Goal: Contribute content: Add original content to the website for others to see

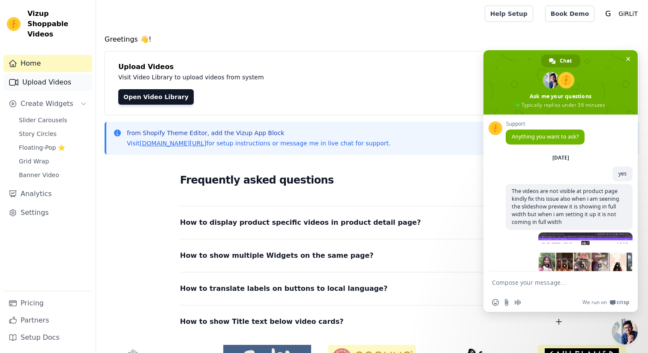
click at [54, 74] on link "Upload Videos" at bounding box center [47, 82] width 89 height 17
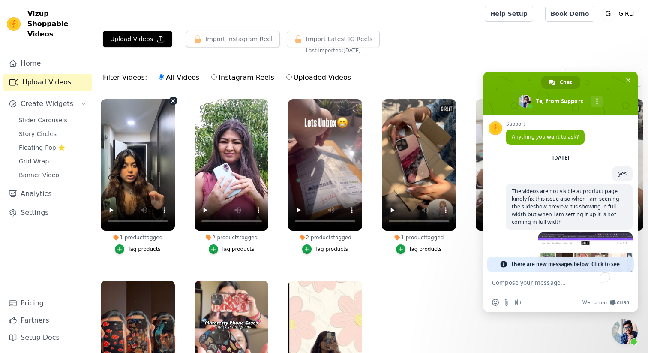
scroll to position [190, 0]
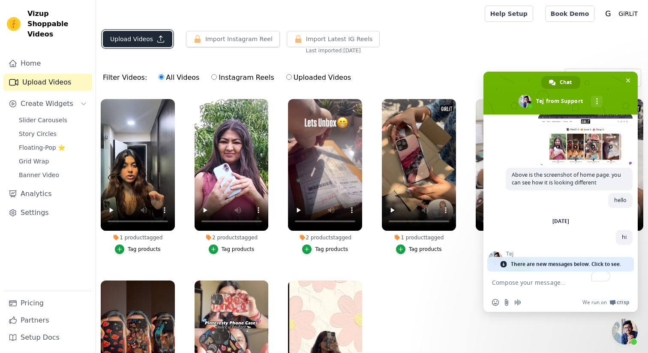
click at [158, 42] on icon "button" at bounding box center [161, 39] width 6 height 6
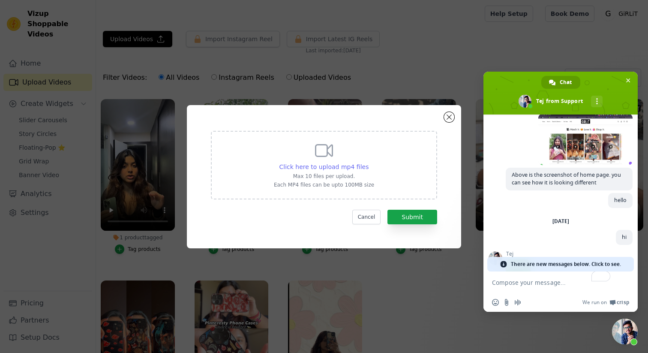
click at [344, 168] on span "Click here to upload mp4 files" at bounding box center [325, 166] width 90 height 7
click at [368, 162] on input "Click here to upload mp4 files Max 10 files per upload. Each MP4 files can be u…" at bounding box center [368, 162] width 0 height 0
click at [328, 163] on span "Click here to upload mp4 files" at bounding box center [325, 166] width 90 height 7
click at [368, 162] on input "Click here to upload mp4 files Max 10 files per upload. Each MP4 files can be u…" at bounding box center [368, 162] width 0 height 0
click at [372, 218] on button "Cancel" at bounding box center [366, 217] width 29 height 15
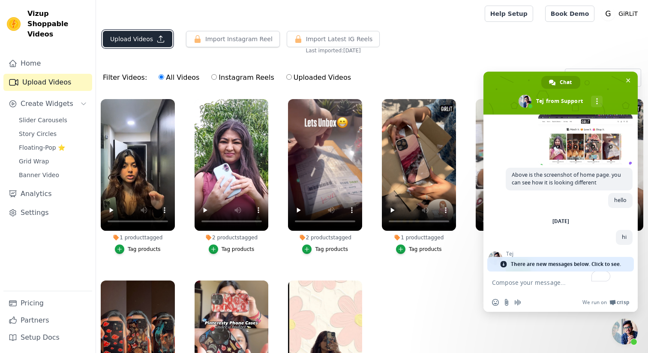
click at [131, 33] on button "Upload Videos" at bounding box center [137, 39] width 69 height 16
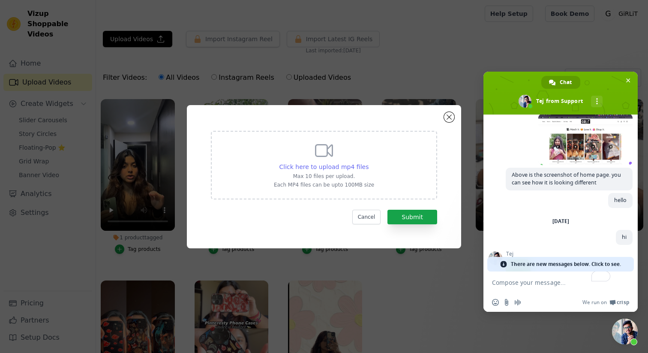
click at [307, 166] on span "Click here to upload mp4 files" at bounding box center [325, 166] width 90 height 7
click at [368, 162] on input "Click here to upload mp4 files Max 10 files per upload. Each MP4 files can be u…" at bounding box center [368, 162] width 0 height 0
type input "C:\fakepath\IMG_0572.mp4"
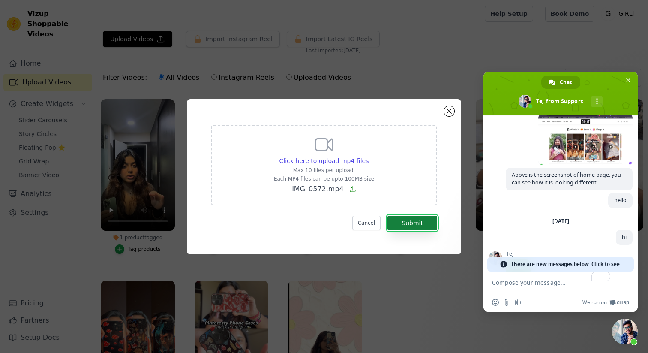
click at [409, 220] on button "Submit" at bounding box center [413, 223] width 50 height 15
